Goal: Task Accomplishment & Management: Complete application form

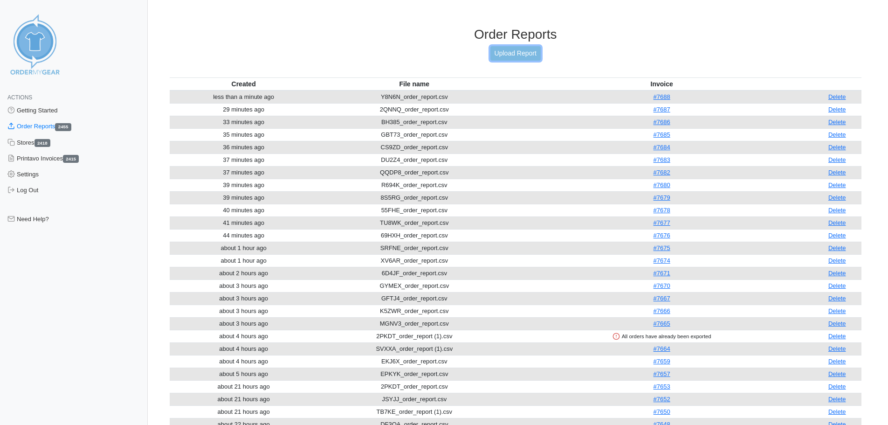
click at [512, 56] on link "Upload Report" at bounding box center [515, 53] width 50 height 14
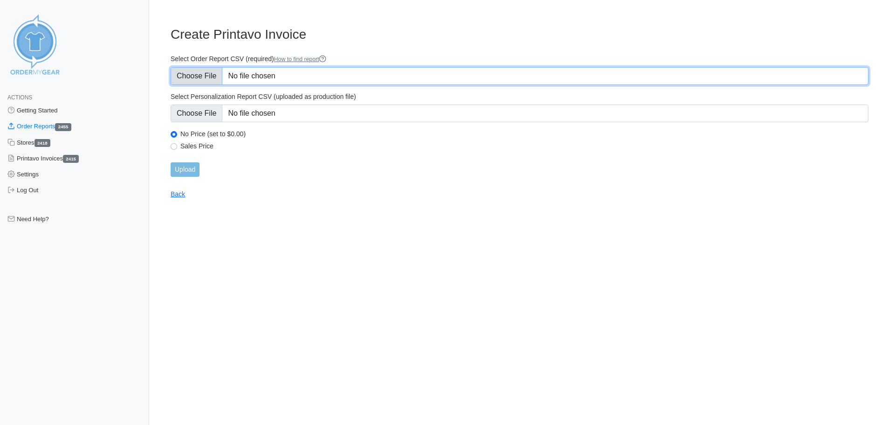
click at [195, 76] on input "Select Order Report CSV (required) How to find report" at bounding box center [520, 76] width 698 height 18
type input "C:\fakepath\HQPBE_order_report.csv"
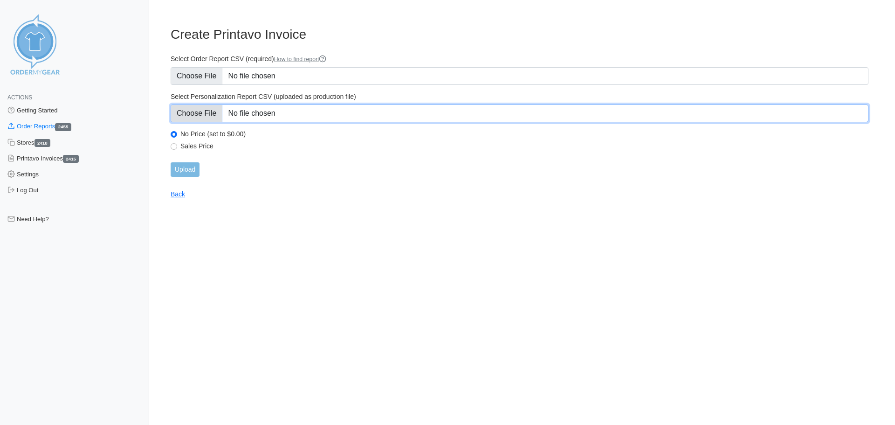
click at [192, 113] on input "Select Personalization Report CSV (uploaded as production file)" at bounding box center [520, 113] width 698 height 18
type input "C:\fakepath\HQPBE_personalization_report.csv"
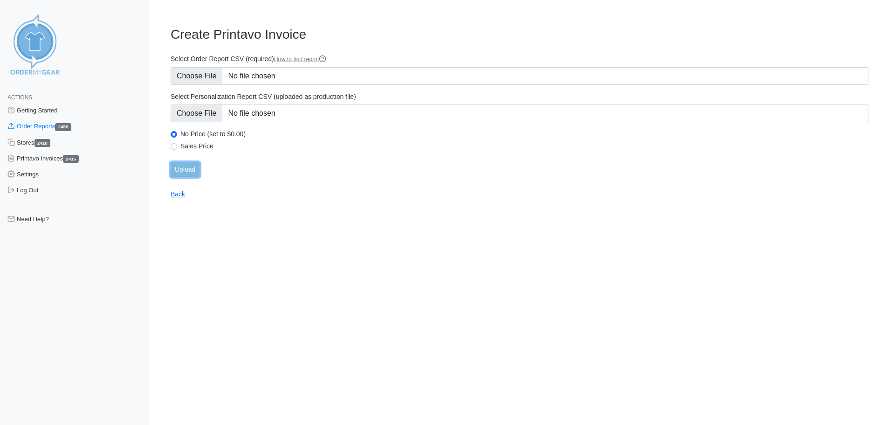
click at [190, 168] on input "Upload" at bounding box center [185, 169] width 29 height 14
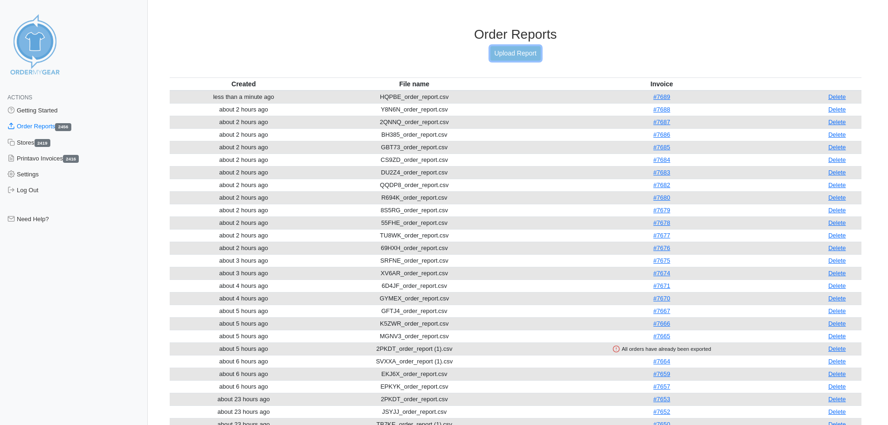
click at [504, 52] on link "Upload Report" at bounding box center [515, 53] width 50 height 14
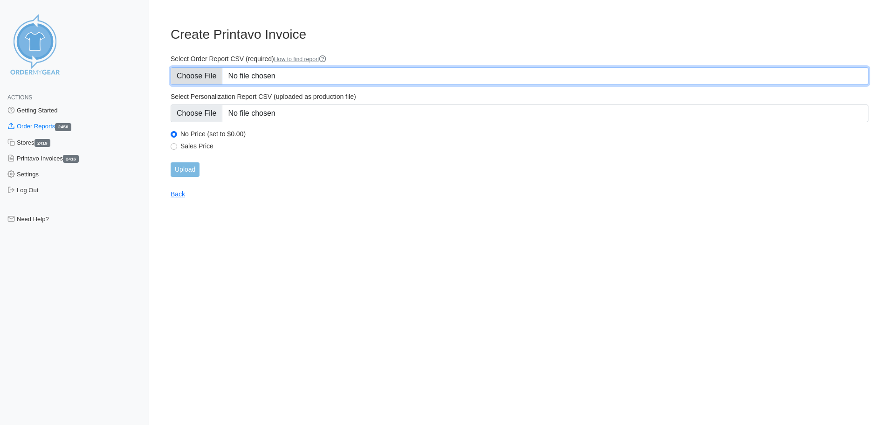
click at [200, 78] on input "Select Order Report CSV (required) How to find report" at bounding box center [520, 76] width 698 height 18
type input "C:\fakepath\TYCVS_order_report.csv"
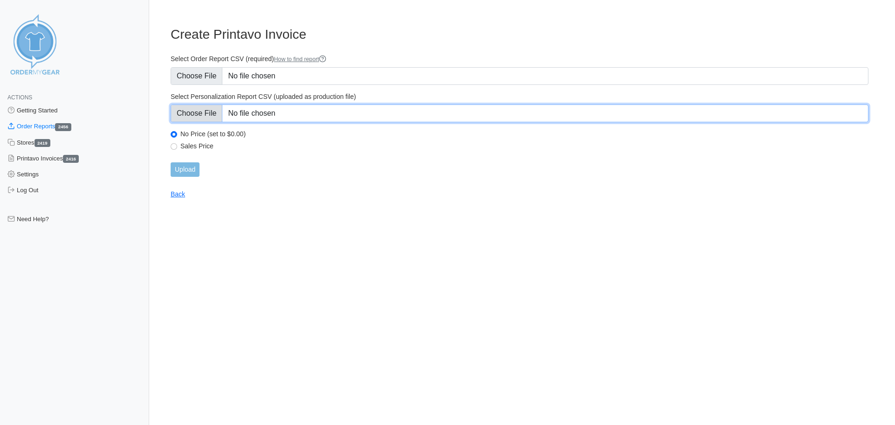
click at [202, 112] on input "Select Personalization Report CSV (uploaded as production file)" at bounding box center [520, 113] width 698 height 18
type input "C:\fakepath\TYCVS_personalization_report.csv"
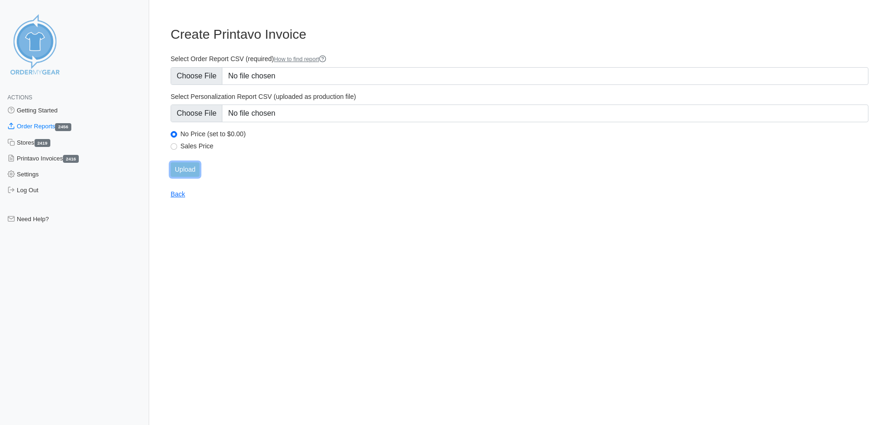
drag, startPoint x: 186, startPoint y: 168, endPoint x: 62, endPoint y: 184, distance: 124.2
click at [185, 168] on input "Upload" at bounding box center [185, 169] width 29 height 14
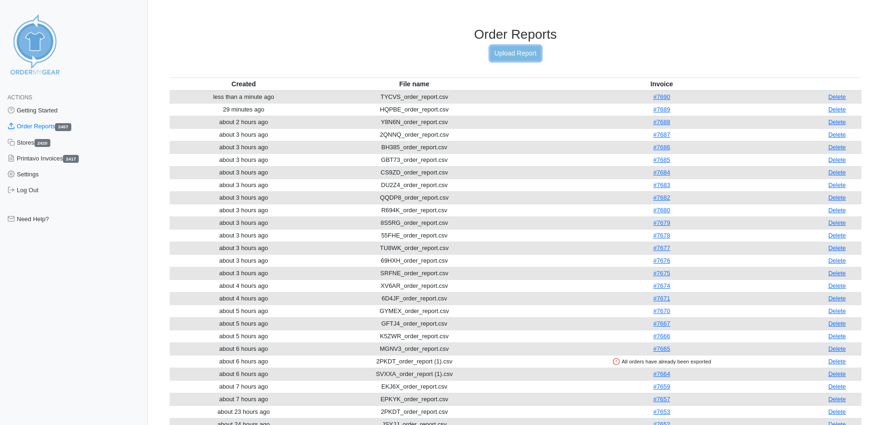
click at [511, 54] on link "Upload Report" at bounding box center [515, 53] width 50 height 14
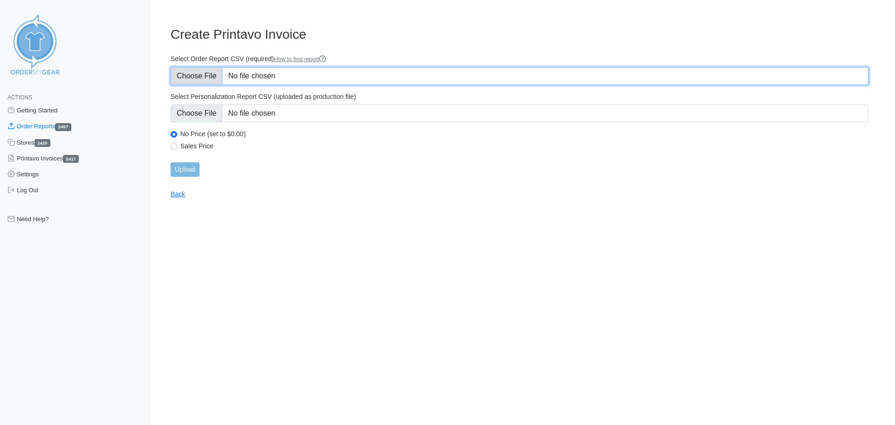
click at [197, 76] on input "Select Order Report CSV (required) How to find report" at bounding box center [520, 76] width 698 height 18
type input "C:\fakepath\Y554G_order_report.csv"
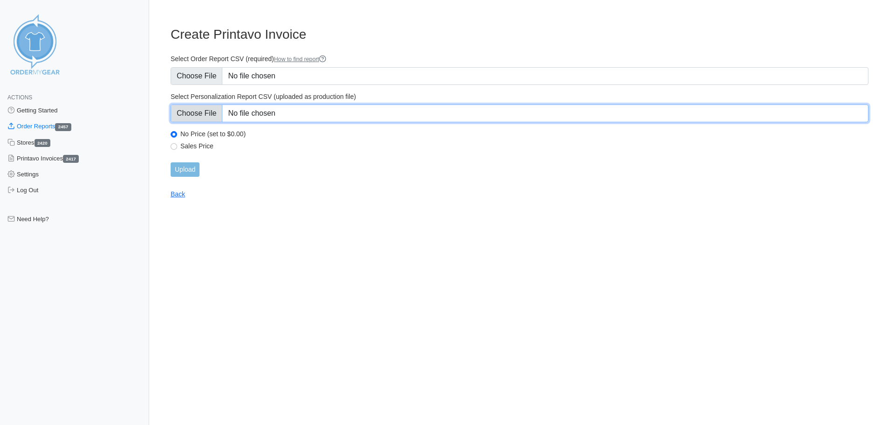
click at [202, 111] on input "Select Personalization Report CSV (uploaded as production file)" at bounding box center [520, 113] width 698 height 18
type input "C:\fakepath\Y554G_personalization_report.csv"
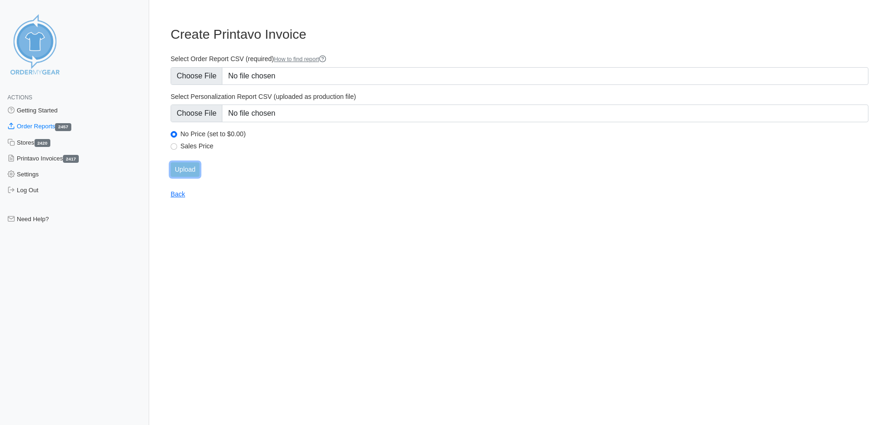
click at [180, 175] on input "Upload" at bounding box center [185, 169] width 29 height 14
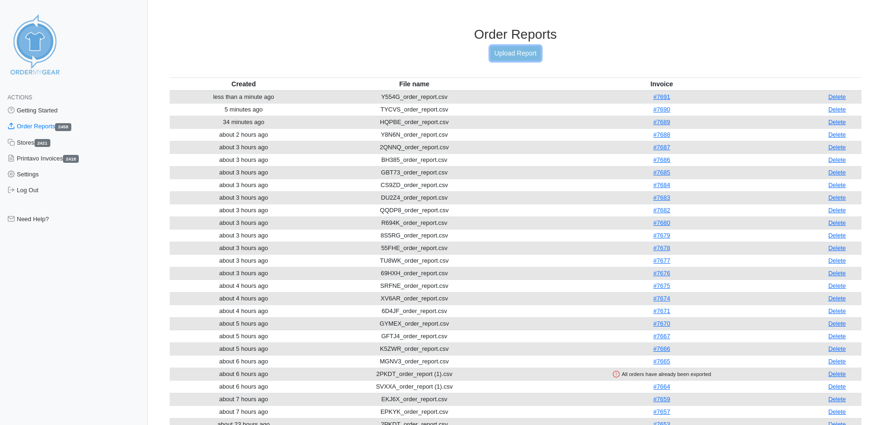
click at [506, 55] on link "Upload Report" at bounding box center [515, 53] width 50 height 14
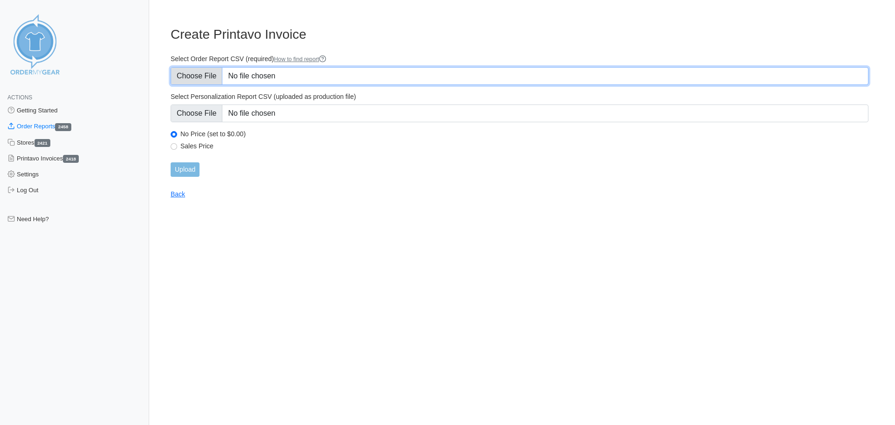
click at [212, 78] on input "Select Order Report CSV (required) How to find report" at bounding box center [520, 76] width 698 height 18
type input "C:\fakepath\F2GCK_order_report.csv"
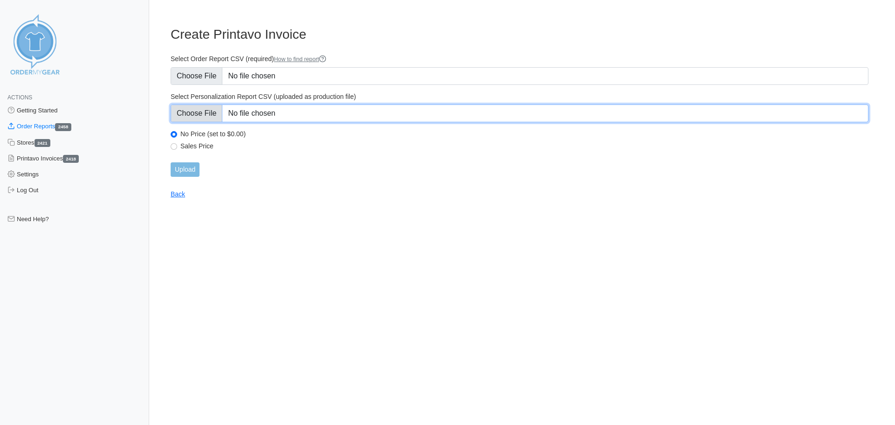
click at [200, 116] on input "Select Personalization Report CSV (uploaded as production file)" at bounding box center [520, 113] width 698 height 18
type input "C:\fakepath\F2GCK_personalization_report.csv"
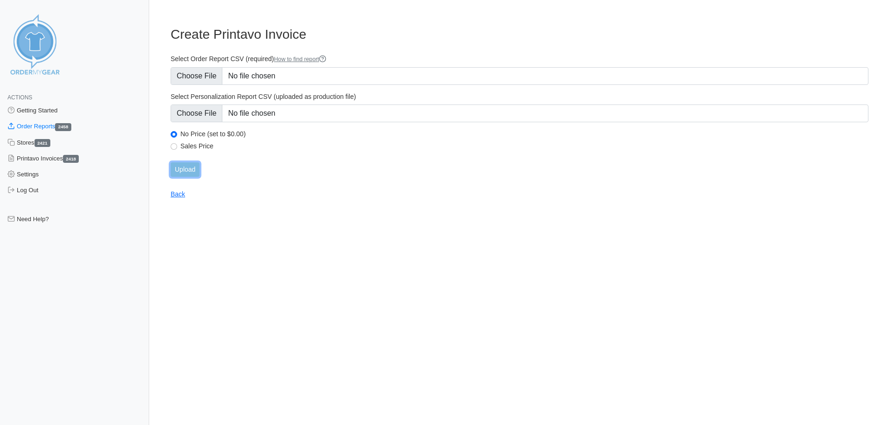
click at [183, 173] on input "Upload" at bounding box center [185, 169] width 29 height 14
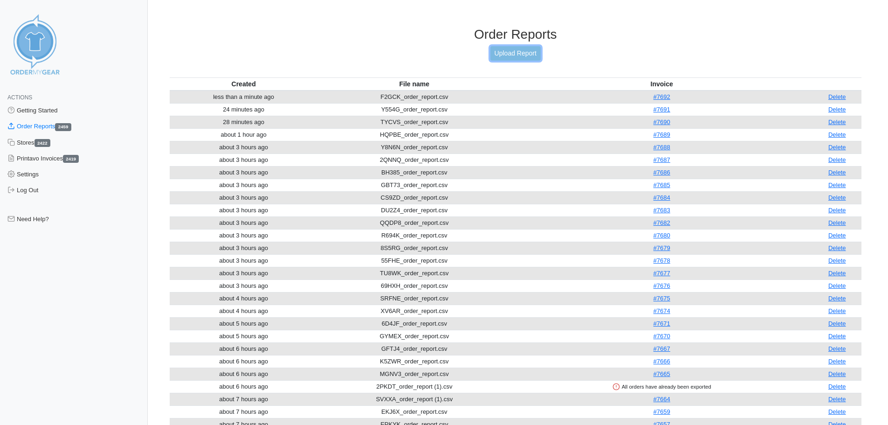
click at [513, 51] on link "Upload Report" at bounding box center [515, 53] width 50 height 14
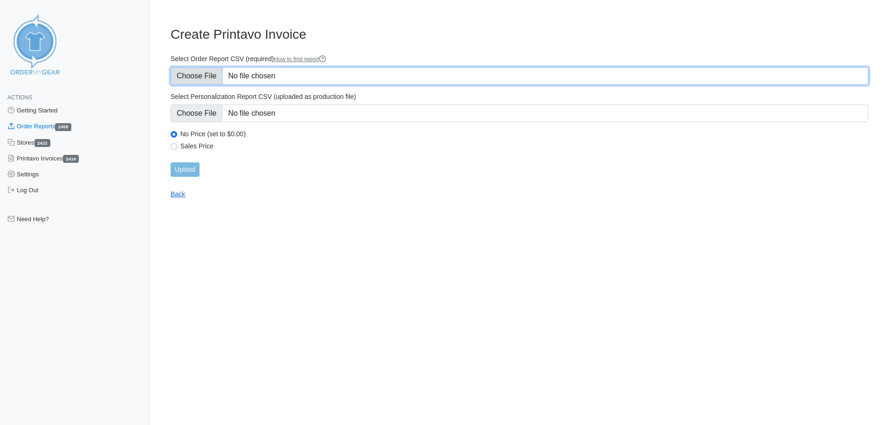
click at [208, 78] on input "Select Order Report CSV (required) How to find report" at bounding box center [520, 76] width 698 height 18
type input "C:\fakepath\FN4B3_order_report.csv"
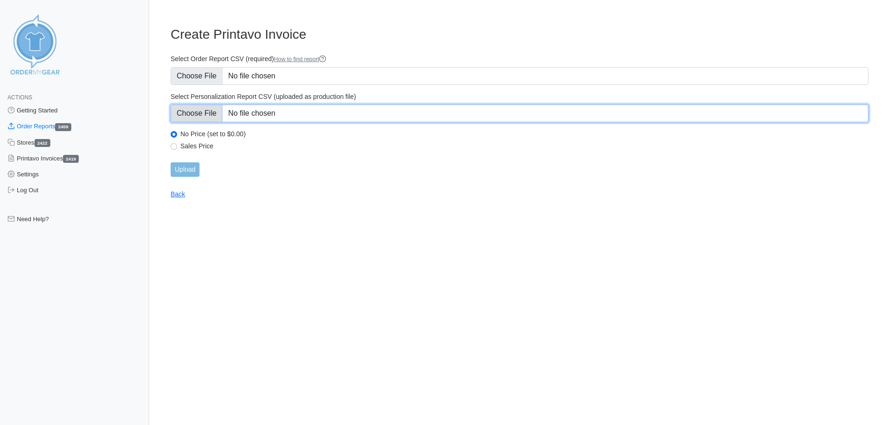
click at [195, 114] on input "Select Personalization Report CSV (uploaded as production file)" at bounding box center [520, 113] width 698 height 18
type input "C:\fakepath\FN4B3_personalization_report.csv"
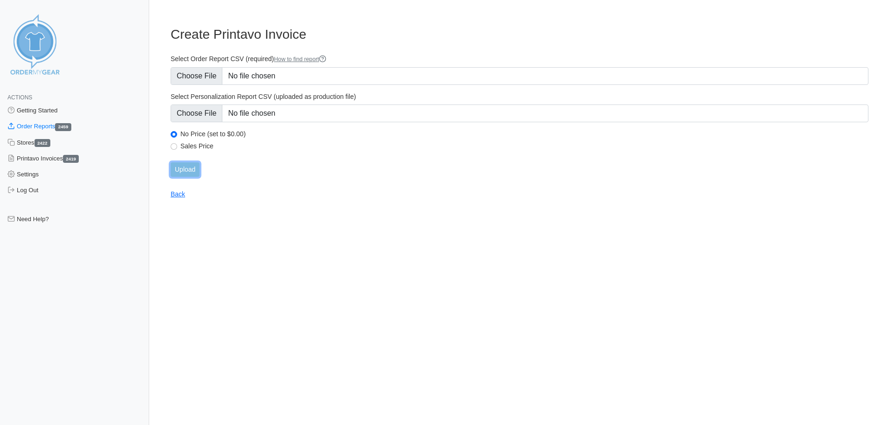
click at [187, 166] on input "Upload" at bounding box center [185, 169] width 29 height 14
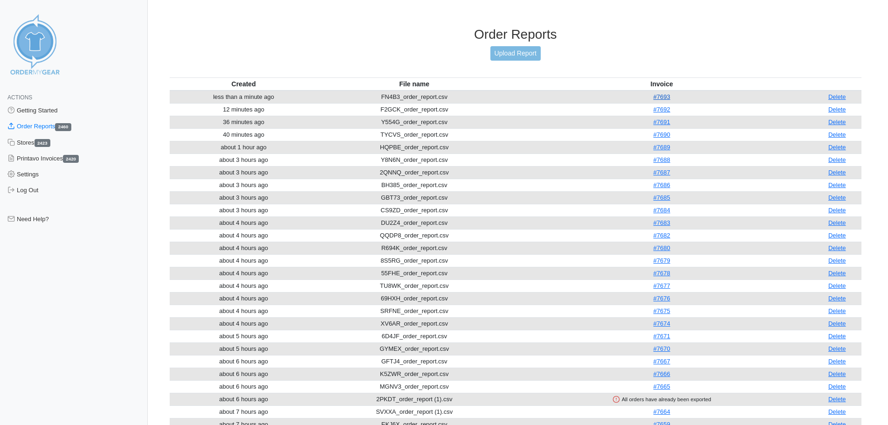
click at [660, 98] on link "#7693" at bounding box center [662, 96] width 17 height 7
click at [668, 98] on link "#7693" at bounding box center [662, 96] width 17 height 7
click at [504, 56] on link "Upload Report" at bounding box center [515, 53] width 50 height 14
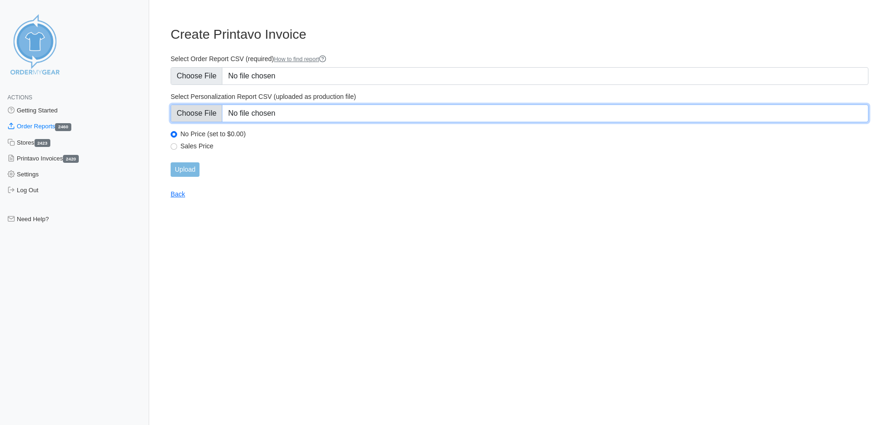
click at [199, 109] on input "Select Personalization Report CSV (uploaded as production file)" at bounding box center [520, 113] width 698 height 18
type input "C:\fakepath\FN4B3_personalization_report.csv"
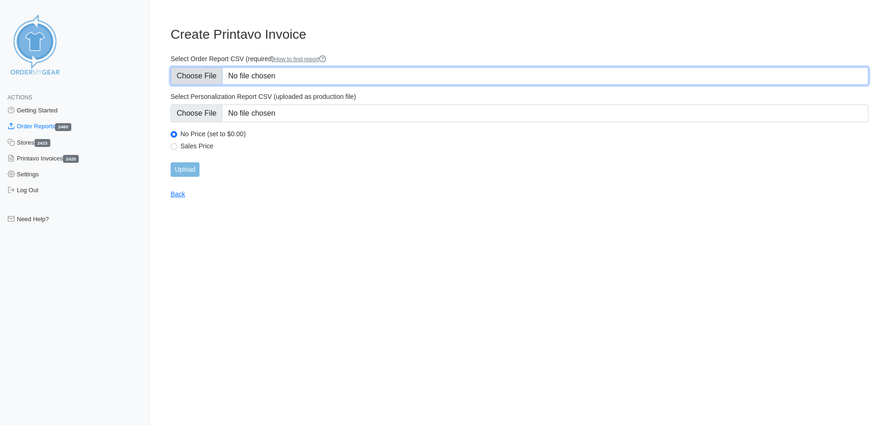
click at [187, 73] on input "Select Order Report CSV (required) How to find report" at bounding box center [520, 76] width 698 height 18
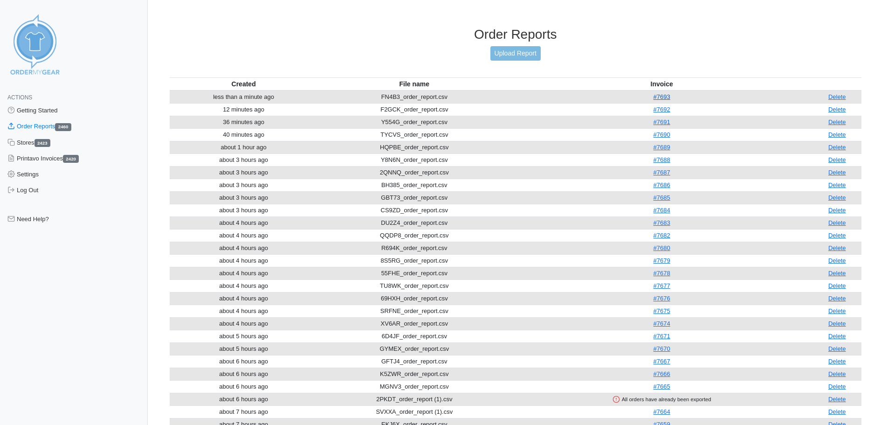
click at [655, 98] on link "#7693" at bounding box center [662, 96] width 17 height 7
